Goal: Task Accomplishment & Management: Use online tool/utility

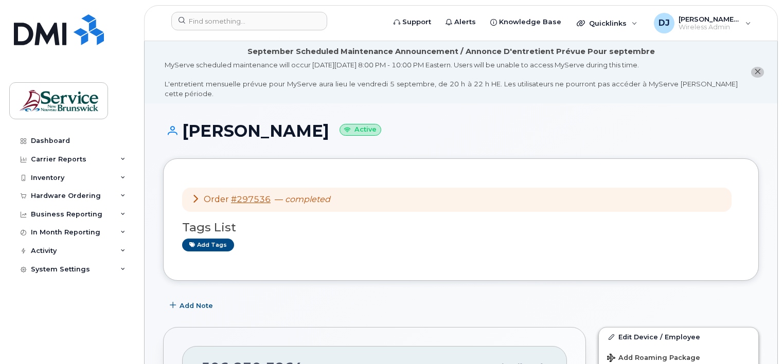
scroll to position [257, 0]
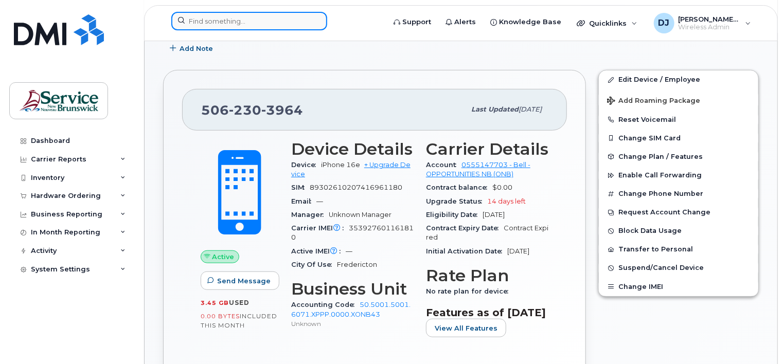
drag, startPoint x: 0, startPoint y: 0, endPoint x: 249, endPoint y: 20, distance: 249.6
click at [249, 20] on input at bounding box center [249, 21] width 156 height 19
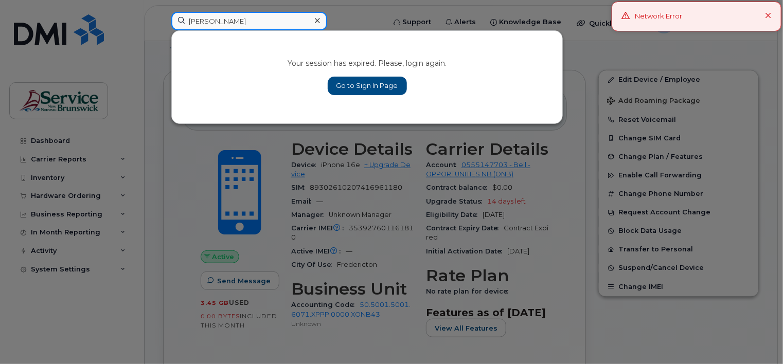
type input "[PERSON_NAME]"
click at [356, 82] on link "Go to Sign In Page" at bounding box center [367, 86] width 79 height 19
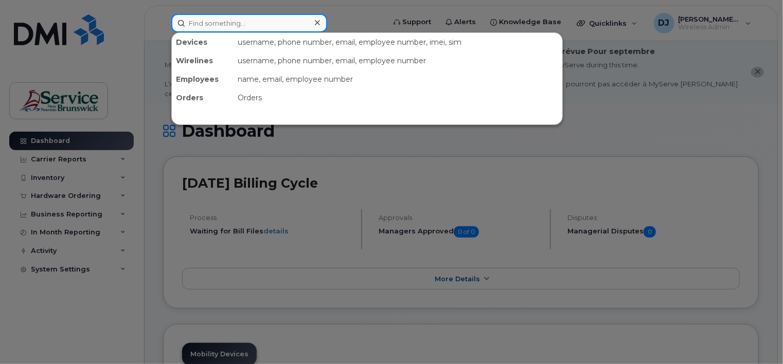
click at [212, 25] on input at bounding box center [249, 23] width 156 height 19
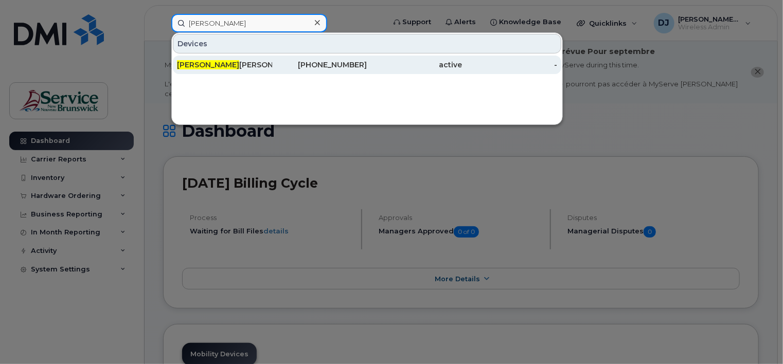
type input "[PERSON_NAME]"
drag, startPoint x: 199, startPoint y: 58, endPoint x: 209, endPoint y: 64, distance: 11.1
click at [272, 58] on div "Cristina Sanchez" at bounding box center [319, 65] width 95 height 19
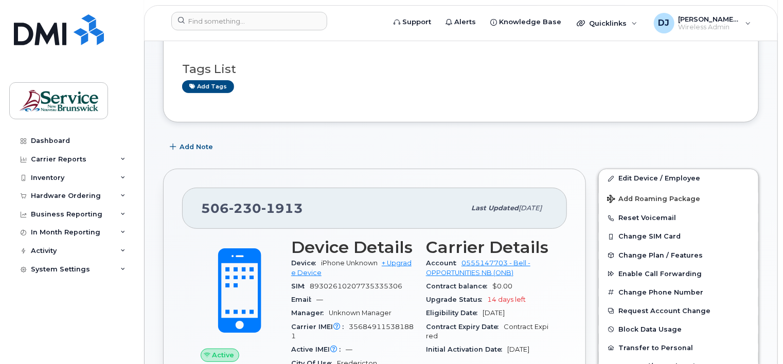
scroll to position [206, 0]
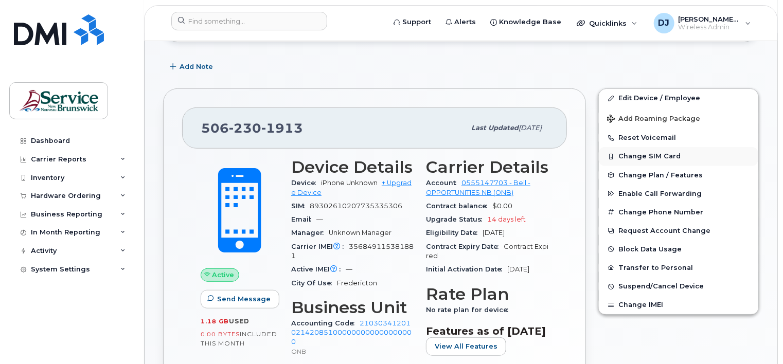
click at [646, 156] on button "Change SIM Card" at bounding box center [677, 156] width 159 height 19
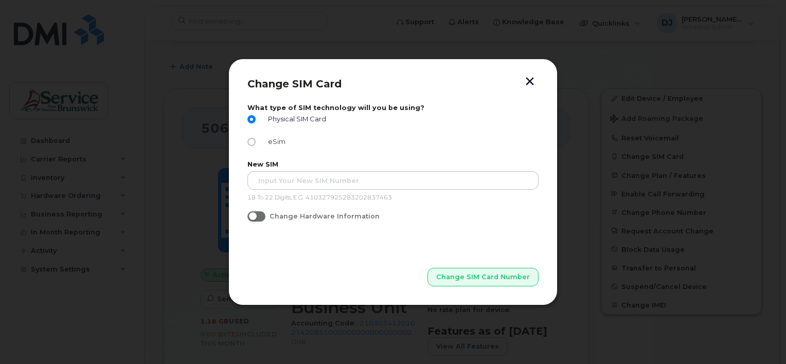
click at [255, 142] on label "eSim" at bounding box center [266, 142] width 38 height 8
click at [255, 142] on input "eSim" at bounding box center [251, 142] width 8 height 8
radio input "true"
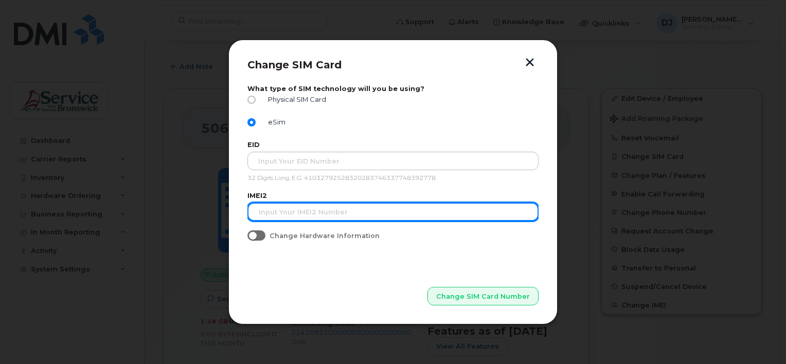
click at [282, 210] on input "text" at bounding box center [392, 212] width 291 height 19
paste input "IMEI: [TECHNICAL_ID] EID: 89049032005008882600059062034078"
drag, startPoint x: 354, startPoint y: 211, endPoint x: 533, endPoint y: 210, distance: 178.9
click at [533, 210] on input "IMEI: [TECHNICAL_ID] EID: 89049032005008882600059062034078" at bounding box center [392, 212] width 291 height 19
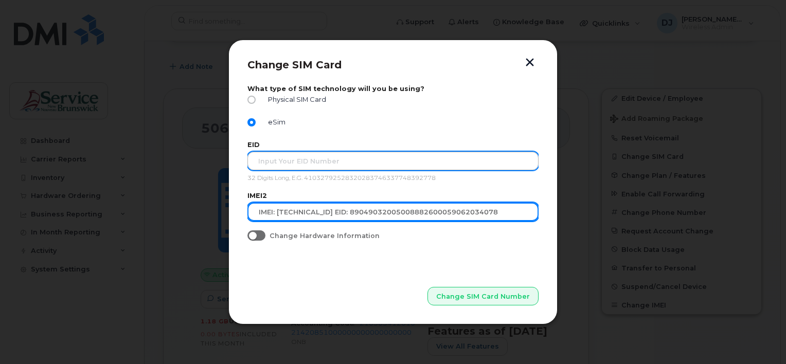
type input "IMEI: [TECHNICAL_ID] EID: 89049032005008882600059062034078"
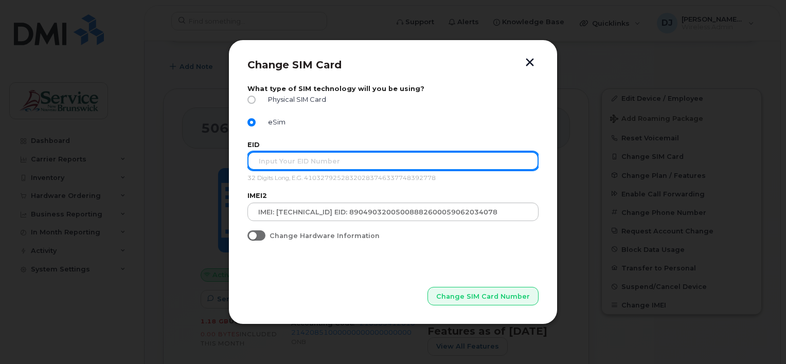
click at [263, 161] on input "text" at bounding box center [392, 161] width 291 height 19
paste input "EID: 89049032005008882600059062034078"
drag, startPoint x: 274, startPoint y: 161, endPoint x: 220, endPoint y: 157, distance: 54.1
click at [220, 157] on div "Change SIM Card What type of SIM technology will you be using? Physical SIM Car…" at bounding box center [393, 182] width 786 height 364
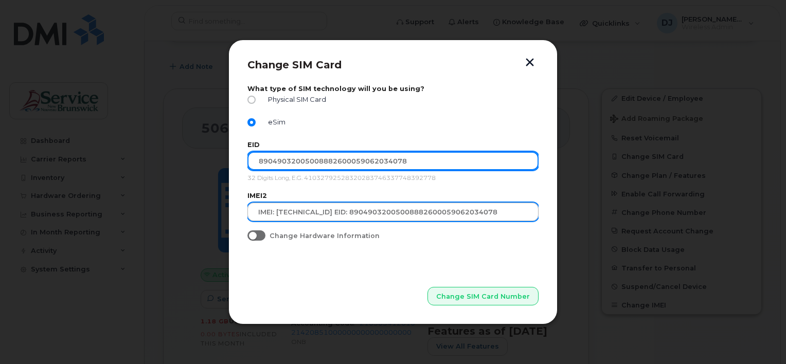
type input "89049032005008882600059062034078"
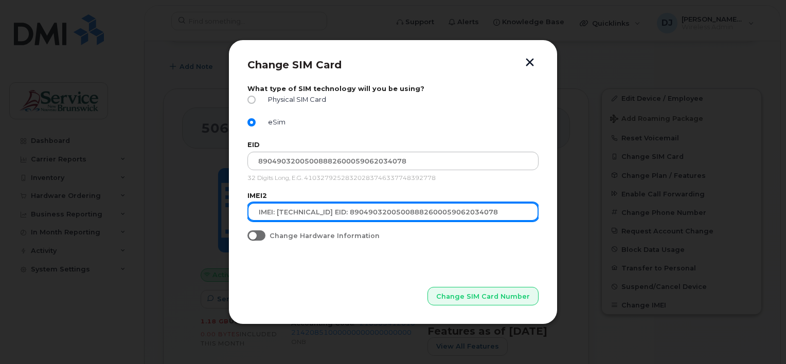
drag, startPoint x: 353, startPoint y: 214, endPoint x: 535, endPoint y: 211, distance: 182.5
click at [535, 211] on input "IMEI: [TECHNICAL_ID] EID: 89049032005008882600059062034078" at bounding box center [392, 212] width 291 height 19
type input "IMEI: [TECHNICAL_ID]"
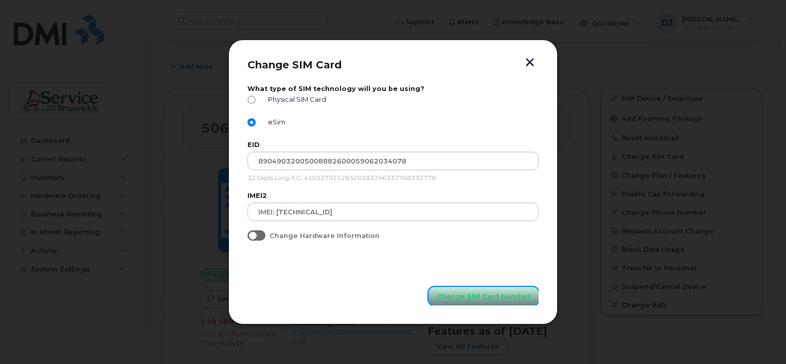
click at [477, 296] on span "Change SIM Card Number" at bounding box center [484, 297] width 94 height 10
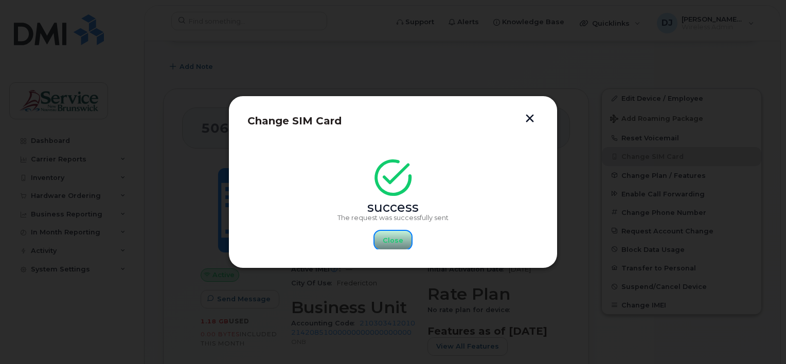
click at [402, 243] on button "Close" at bounding box center [392, 240] width 37 height 19
